Goal: Contribute content: Add original content to the website for others to see

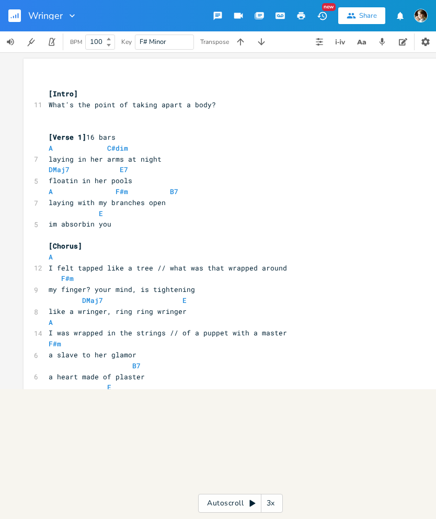
scroll to position [0, 1]
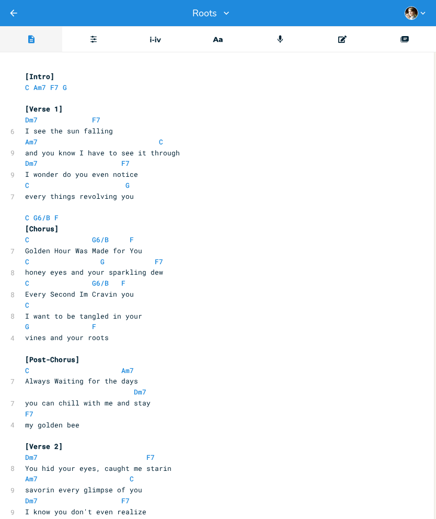
click at [405, 41] on icon at bounding box center [404, 40] width 7 height 6
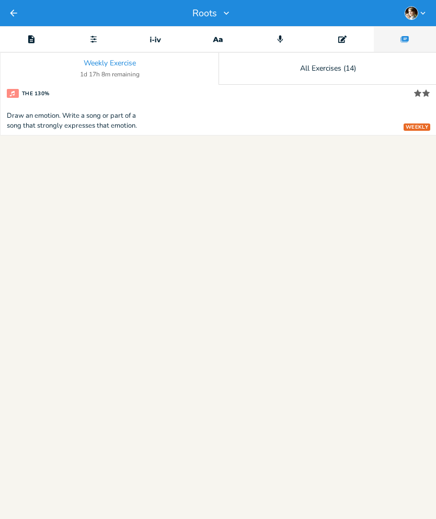
click at [12, 16] on icon "Back" at bounding box center [13, 13] width 10 height 10
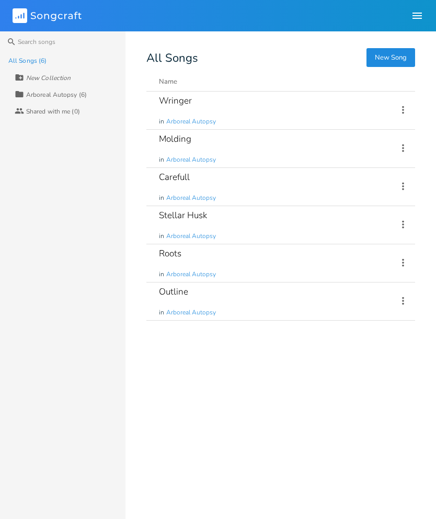
click at [176, 256] on div "Roots" at bounding box center [170, 253] width 22 height 9
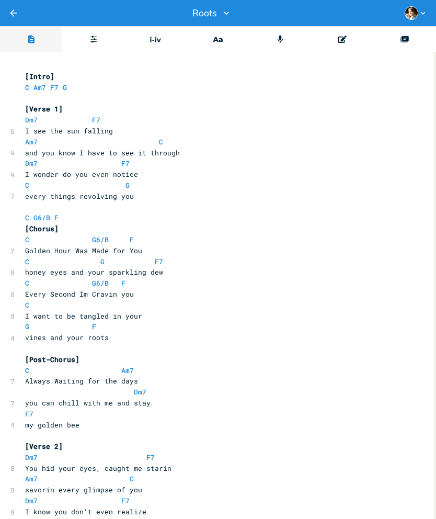
click at [343, 41] on icon "Editor" at bounding box center [342, 39] width 8 height 8
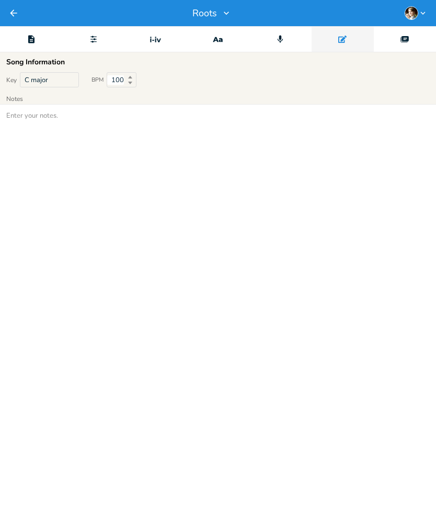
click at [265, 193] on textarea at bounding box center [218, 312] width 436 height 414
click at [224, 190] on textarea "Amp 80s Style, message in a bottle" at bounding box center [218, 312] width 436 height 414
click at [300, 355] on textarea "Amp 80s Style, message in a bottle" at bounding box center [218, 312] width 436 height 414
type textarea "Amp 80s Style, message in a bottle"
click at [25, 16] on div "Back Roots" at bounding box center [218, 13] width 436 height 26
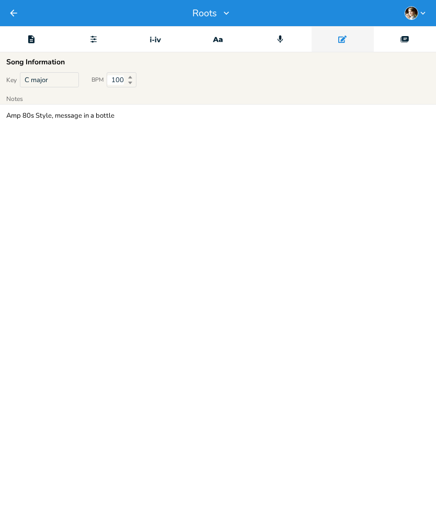
click at [17, 20] on button "Back" at bounding box center [13, 13] width 10 height 26
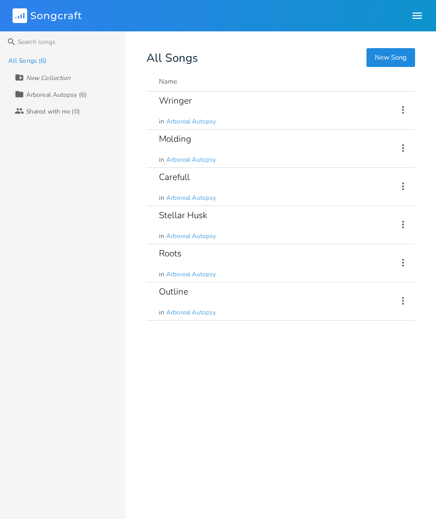
click at [179, 261] on div "Roots in Arboreal Autopsy" at bounding box center [272, 263] width 226 height 38
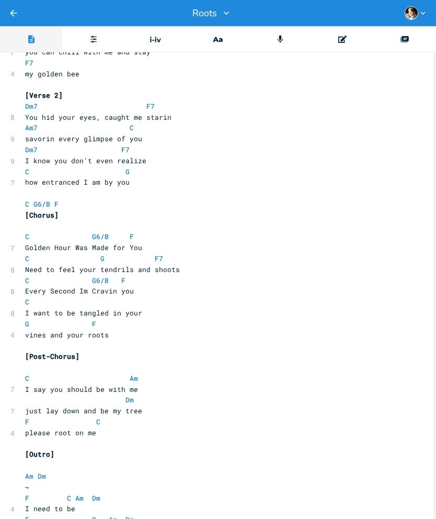
scroll to position [353, 0]
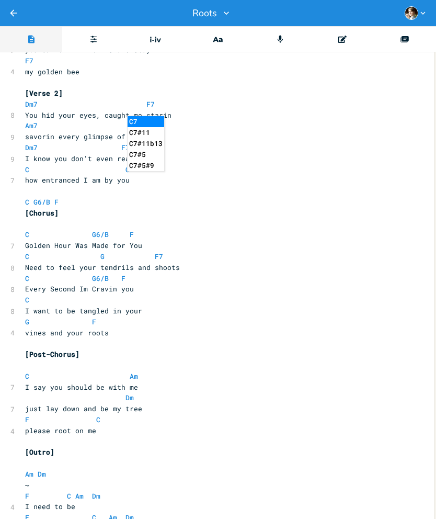
click at [44, 164] on span at bounding box center [50, 169] width 17 height 11
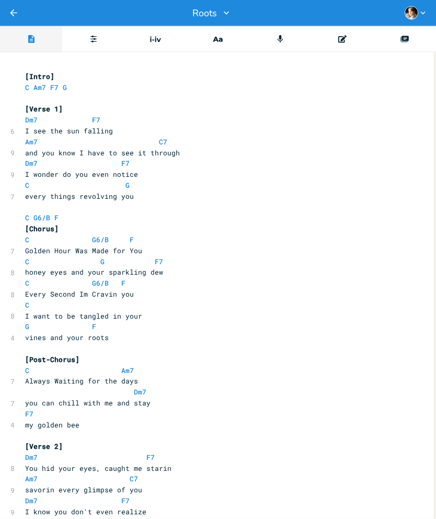
scroll to position [0, 0]
copy span "C Am7 F7 G"
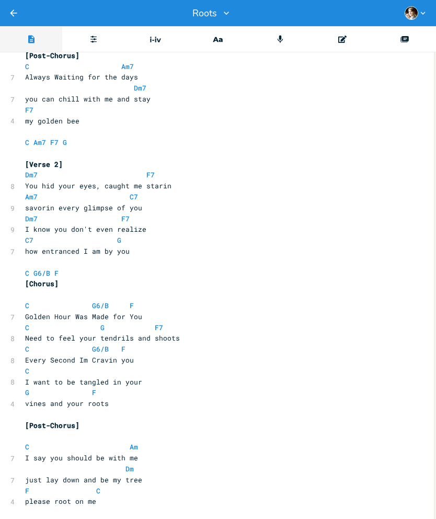
scroll to position [306, 0]
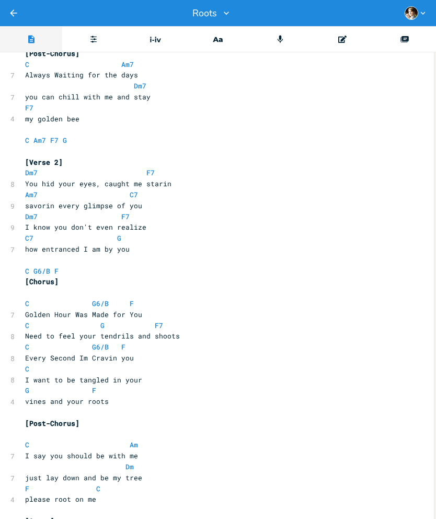
click at [222, 244] on pre "how entranced I am by you" at bounding box center [212, 249] width 378 height 11
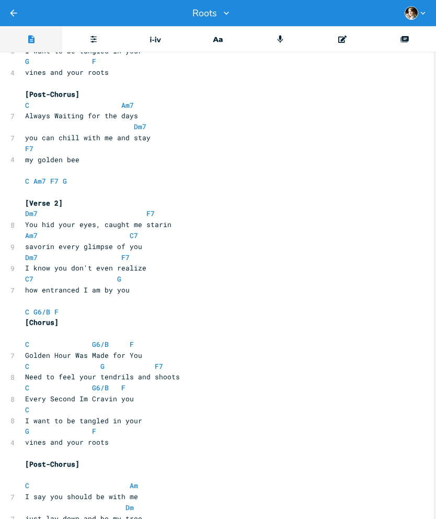
scroll to position [263, 0]
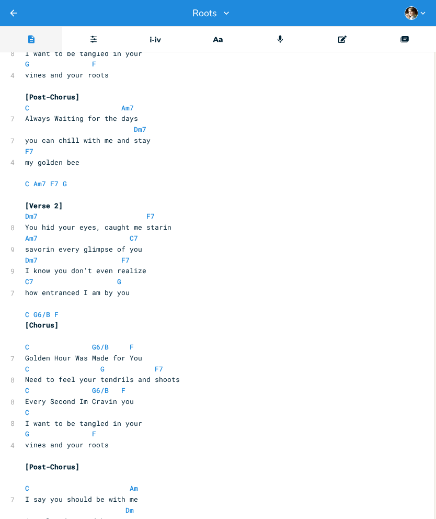
click at [399, 48] on div "Deck" at bounding box center [405, 39] width 62 height 26
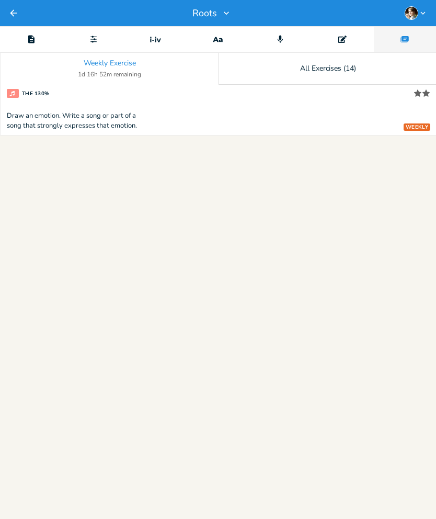
click at [335, 42] on div "Editor" at bounding box center [343, 39] width 62 height 26
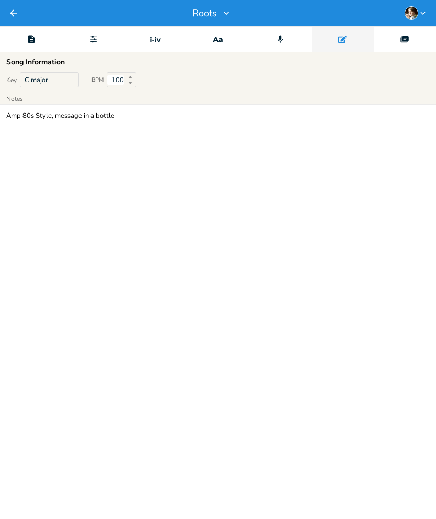
click at [219, 105] on textarea "Amp 80s Style, message in a bottle" at bounding box center [218, 312] width 436 height 414
type textarea "Amp 80s Style, message in a bottle 90s cowboy hell"
click at [18, 21] on button "Back" at bounding box center [13, 13] width 10 height 26
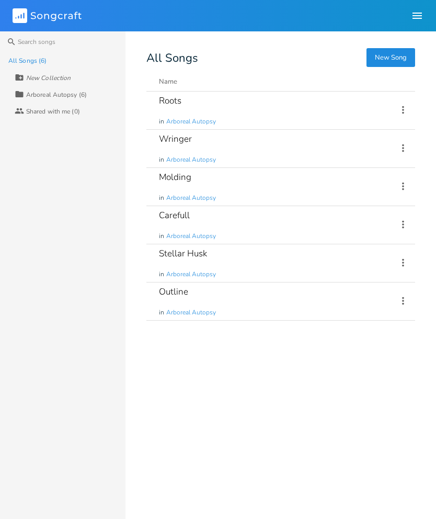
click at [218, 102] on div "Roots in Arboreal Autopsy" at bounding box center [272, 111] width 226 height 38
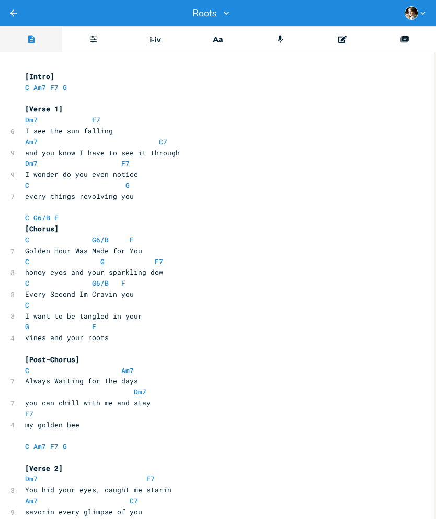
click at [22, 52] on div "Editor" at bounding box center [31, 39] width 62 height 26
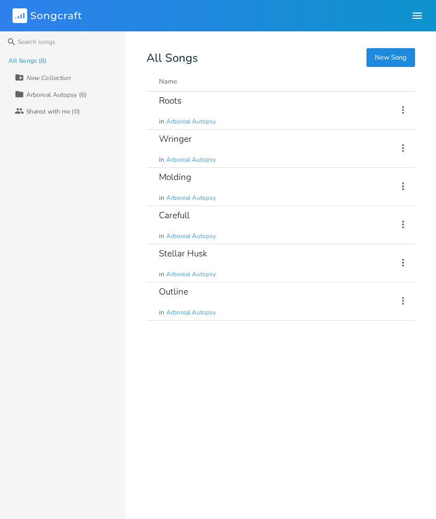
click at [239, 144] on div "Wringer in Arboreal Autopsy" at bounding box center [272, 149] width 226 height 38
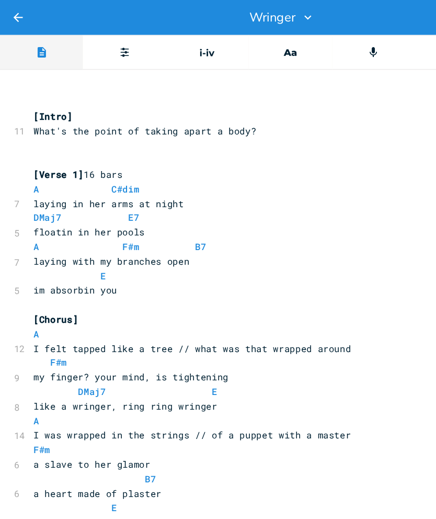
click at [9, 6] on button "Back" at bounding box center [13, 13] width 10 height 26
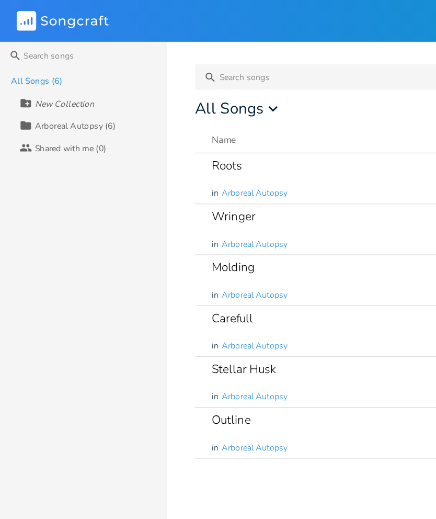
click at [221, 127] on div "Roots in Arboreal Autopsy" at bounding box center [272, 134] width 226 height 38
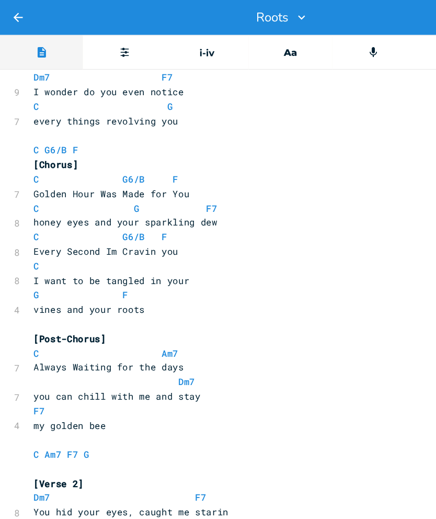
scroll to position [107, 0]
